Goal: Check status

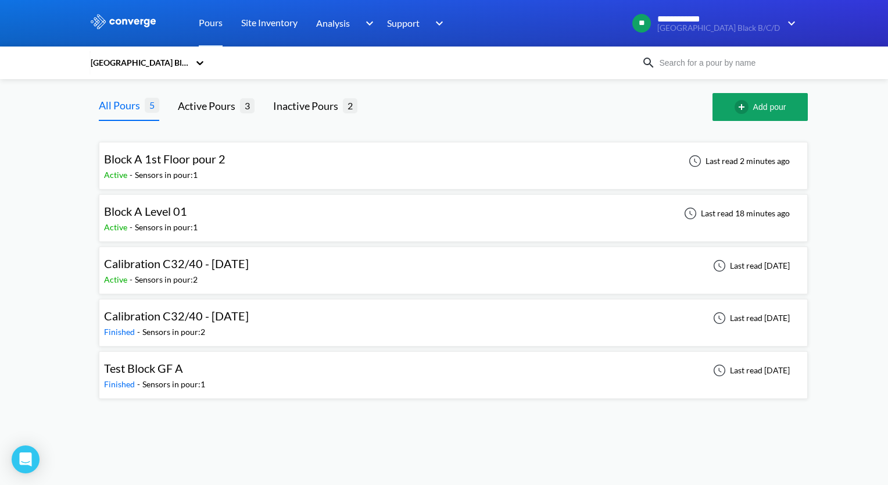
click at [148, 212] on span "Block A Level 01" at bounding box center [145, 211] width 83 height 14
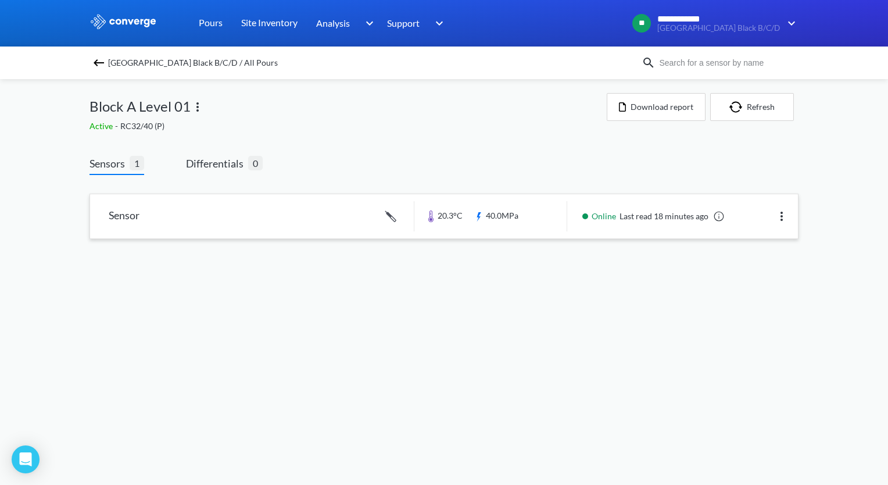
click at [121, 213] on link at bounding box center [444, 216] width 708 height 44
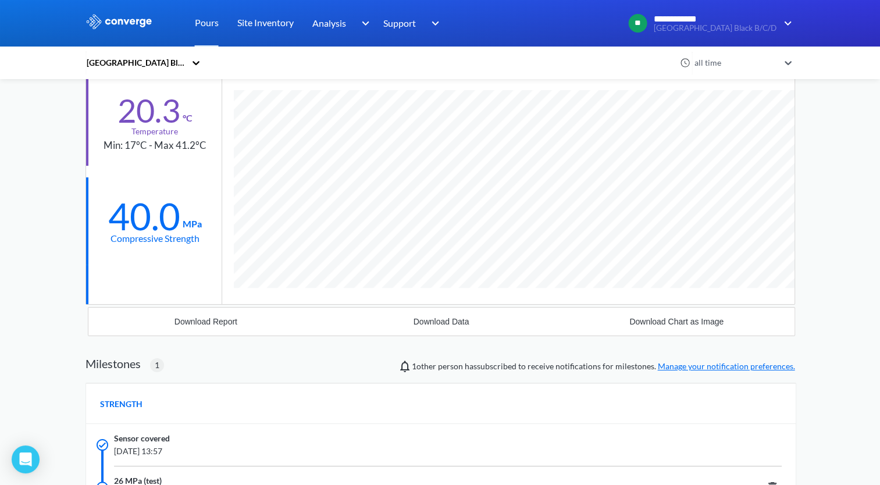
scroll to position [116, 0]
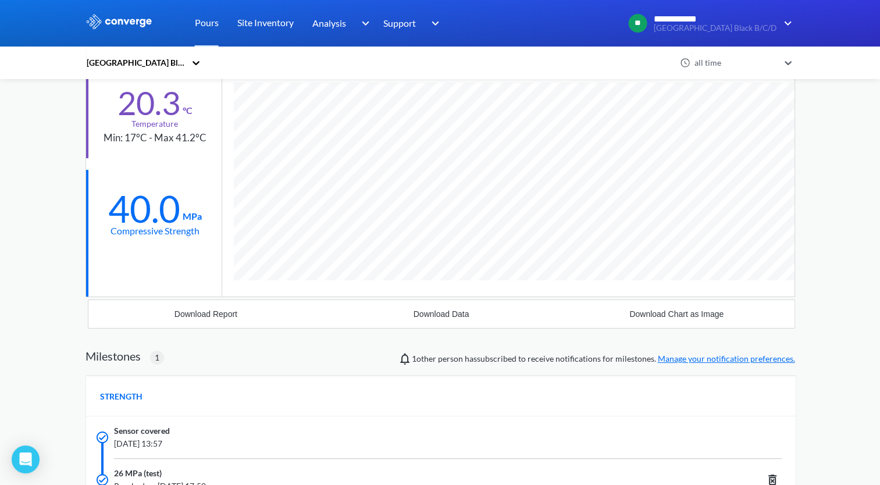
click at [366, 405] on div "STRENGTH" at bounding box center [440, 396] width 709 height 41
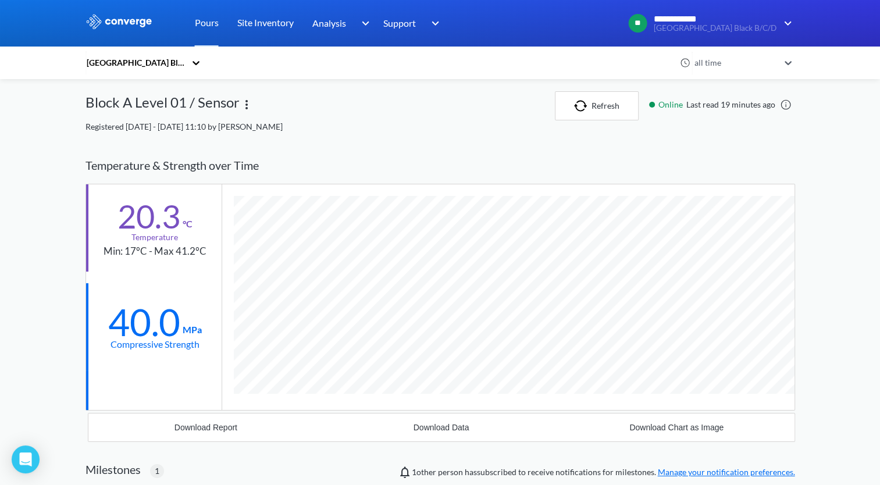
scroll to position [0, 0]
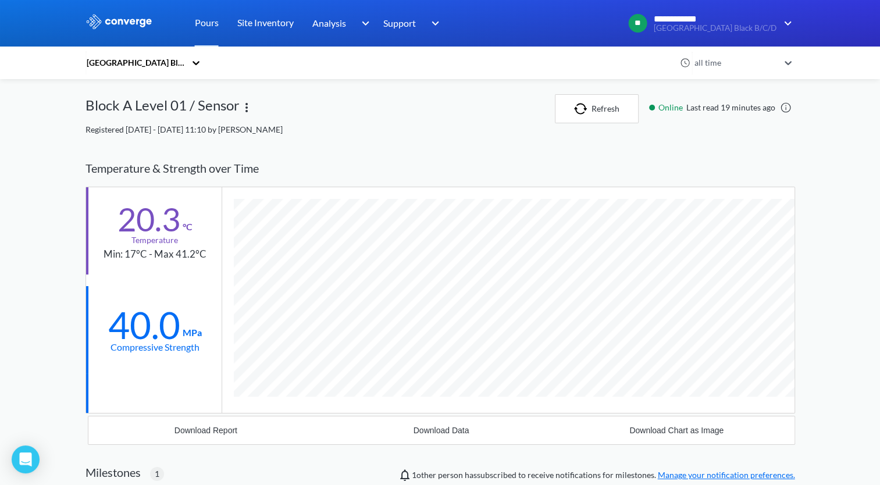
scroll to position [784, 709]
click at [861, 278] on div "**********" at bounding box center [440, 445] width 880 height 890
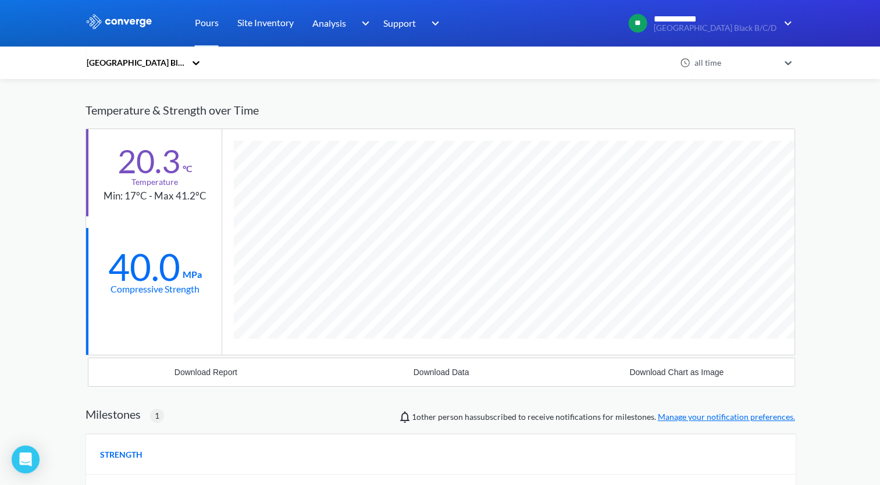
scroll to position [0, 0]
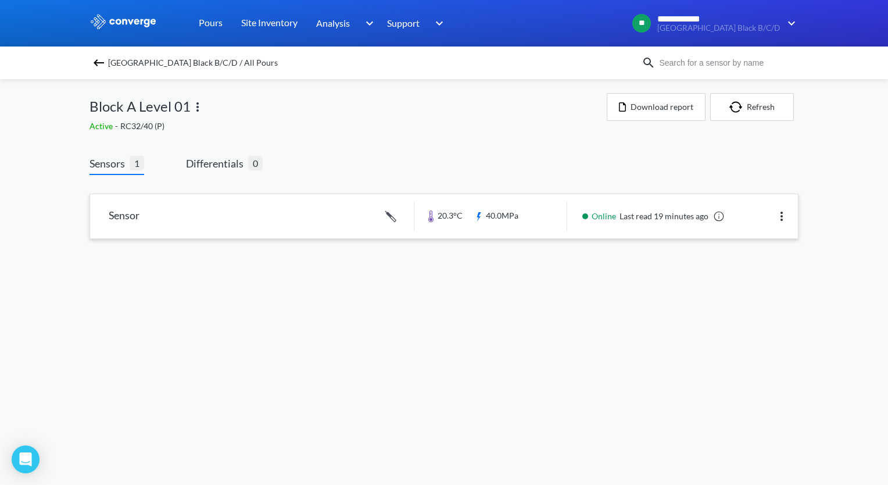
click at [121, 215] on link at bounding box center [444, 216] width 708 height 44
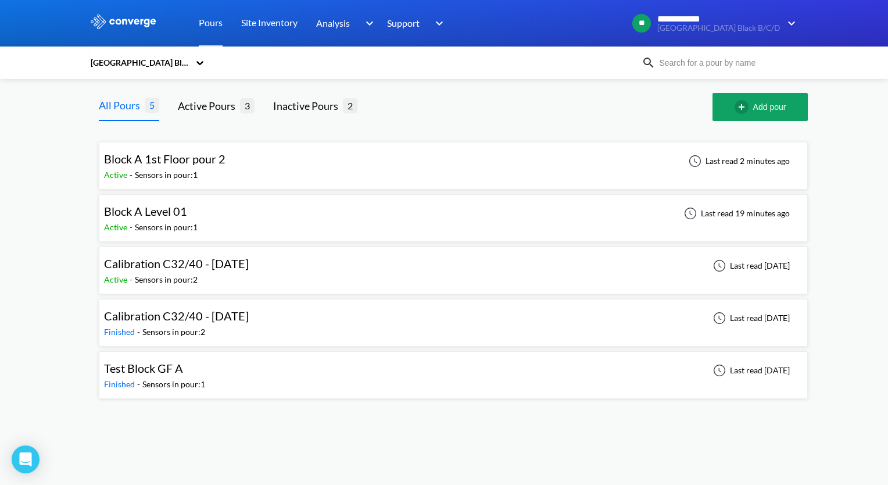
click at [174, 162] on span "Block A 1st Floor pour 2" at bounding box center [165, 159] width 122 height 14
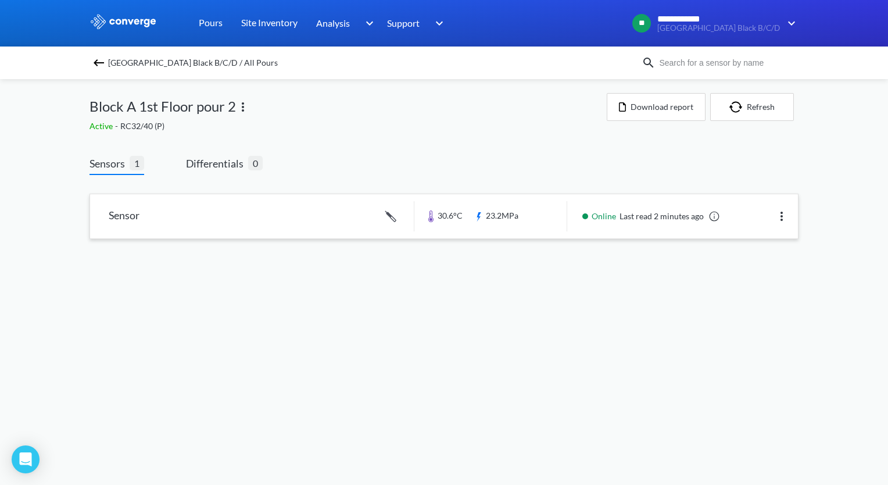
click at [127, 219] on link at bounding box center [444, 216] width 708 height 44
